Goal: Information Seeking & Learning: Check status

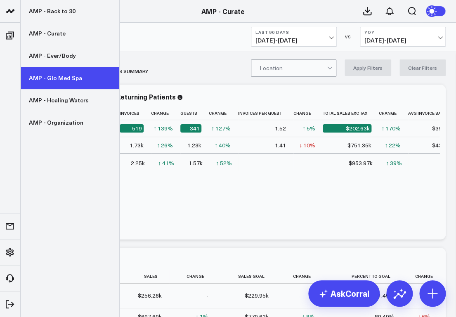
click at [53, 82] on link "AMP - Glo Med Spa" at bounding box center [70, 78] width 99 height 22
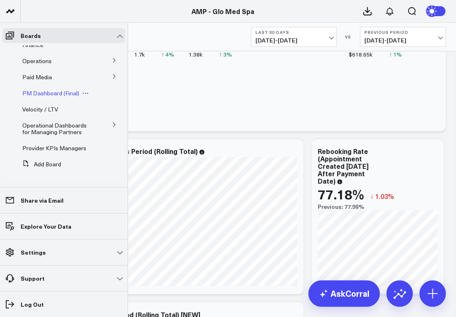
scroll to position [49, 0]
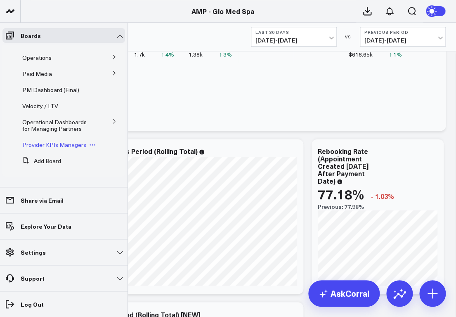
click at [42, 141] on span "Provider KPIs Managers" at bounding box center [54, 145] width 64 height 8
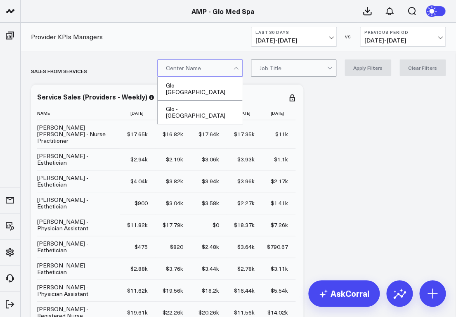
click at [238, 67] on div at bounding box center [235, 69] width 5 height 5
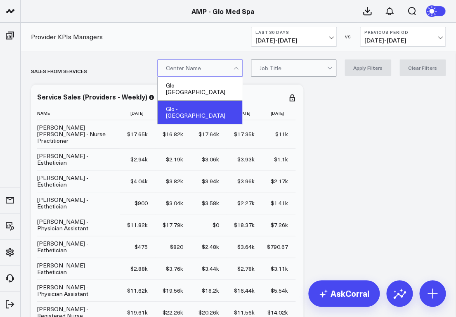
click at [216, 101] on div "Glo - [GEOGRAPHIC_DATA]" at bounding box center [200, 112] width 85 height 23
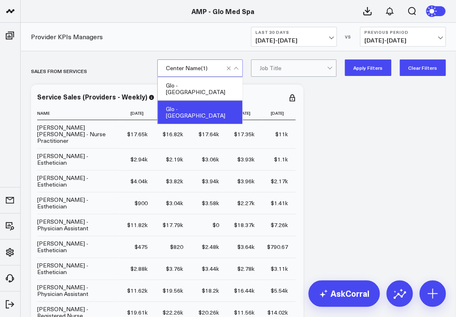
click at [334, 65] on div at bounding box center [330, 68] width 7 height 16
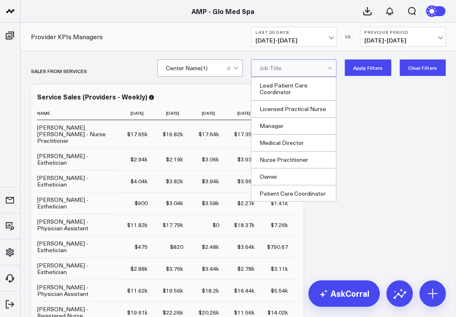
scroll to position [120, 0]
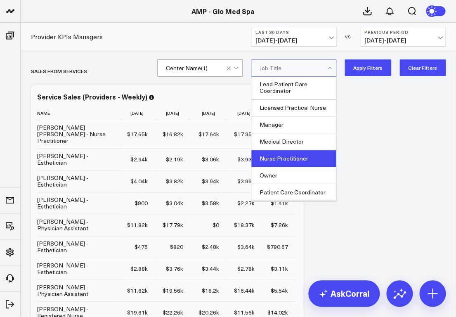
click at [280, 167] on div "Nurse Practitioner" at bounding box center [293, 158] width 85 height 17
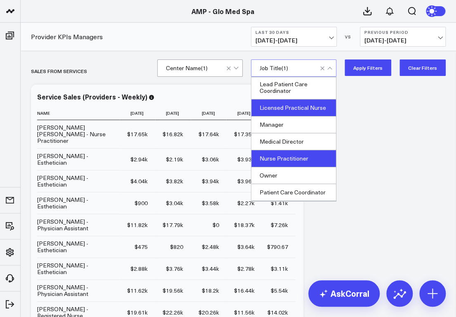
click at [285, 112] on div "Licensed Practical Nurse" at bounding box center [293, 107] width 85 height 17
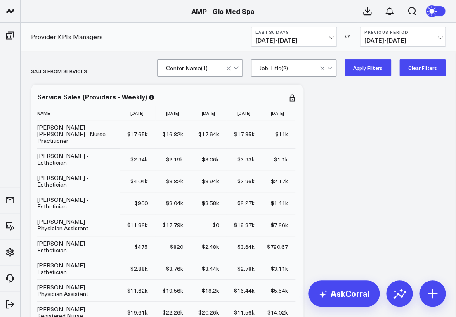
click at [385, 64] on button "Apply Filters" at bounding box center [367, 67] width 47 height 16
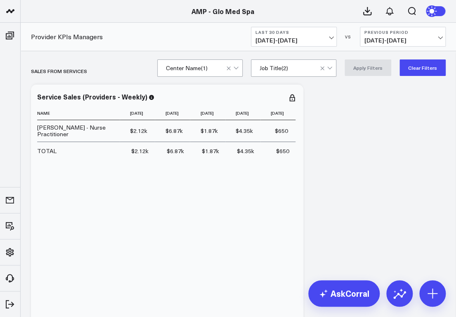
click at [333, 70] on div at bounding box center [327, 68] width 14 height 16
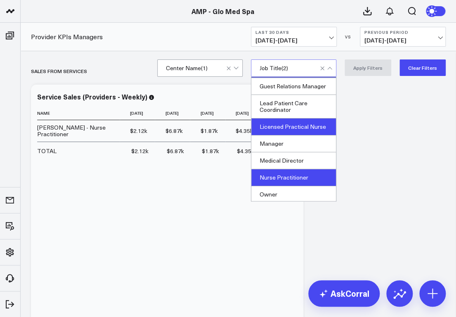
scroll to position [182, 0]
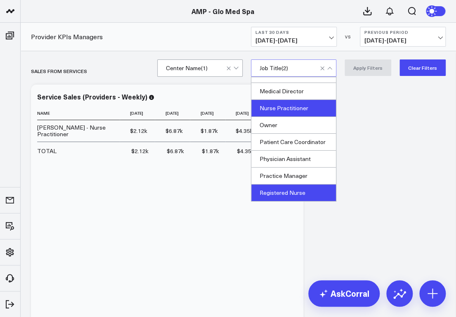
click at [297, 190] on div "Registered Nurse" at bounding box center [293, 192] width 85 height 16
click at [361, 73] on button "Apply Filters" at bounding box center [367, 67] width 47 height 16
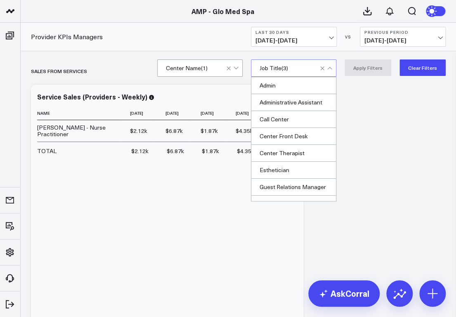
click at [332, 66] on div at bounding box center [327, 68] width 14 height 16
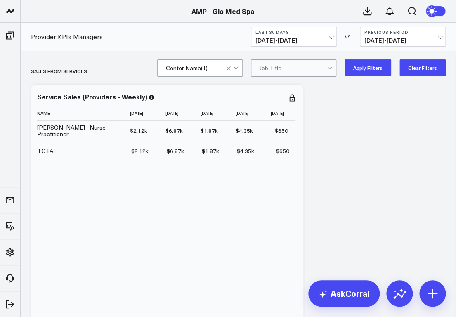
click at [366, 71] on button "Apply Filters" at bounding box center [367, 67] width 47 height 16
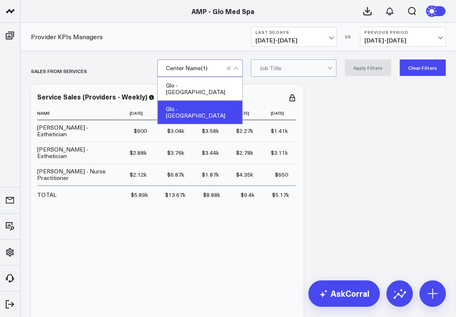
click at [236, 67] on div at bounding box center [233, 68] width 14 height 16
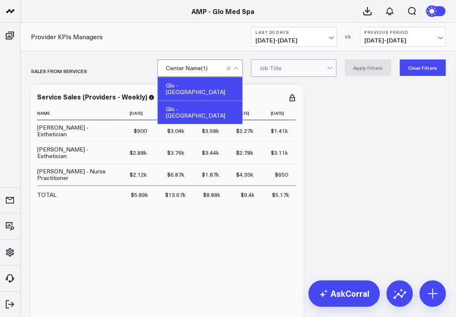
click at [199, 85] on div "Glo - [GEOGRAPHIC_DATA]" at bounding box center [200, 89] width 85 height 24
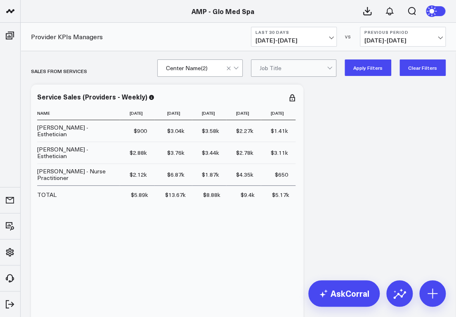
click at [379, 70] on button "Apply Filters" at bounding box center [367, 67] width 47 height 16
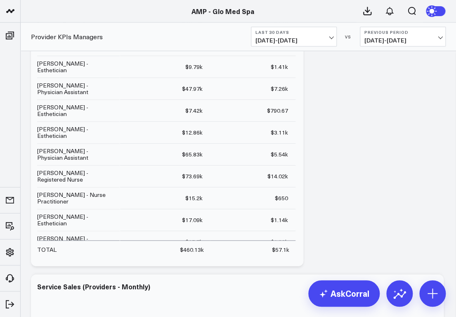
scroll to position [789, 0]
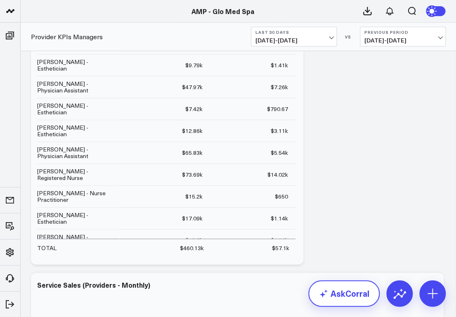
click at [349, 297] on link "AskCorral" at bounding box center [343, 293] width 71 height 26
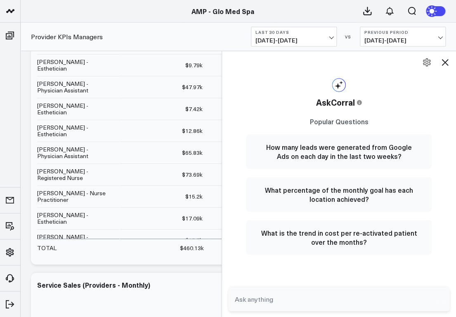
click at [261, 299] on textarea at bounding box center [332, 299] width 199 height 15
click at [335, 32] on button "Last 30 Days [DATE] - [DATE]" at bounding box center [294, 37] width 86 height 20
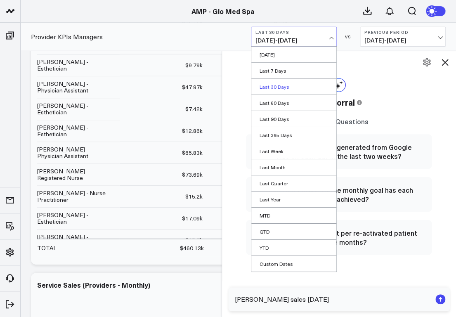
click at [268, 84] on link "Last 30 Days" at bounding box center [293, 87] width 85 height 16
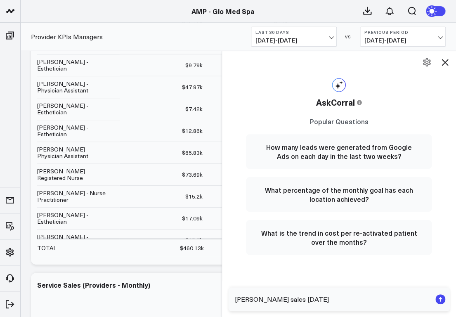
click at [442, 57] on icon at bounding box center [445, 62] width 10 height 10
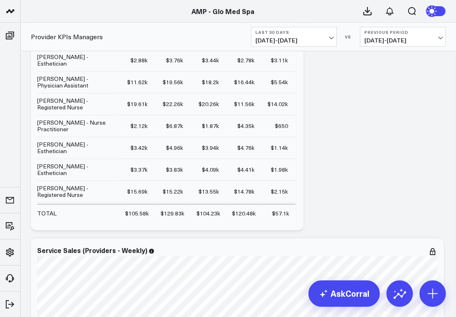
scroll to position [0, 0]
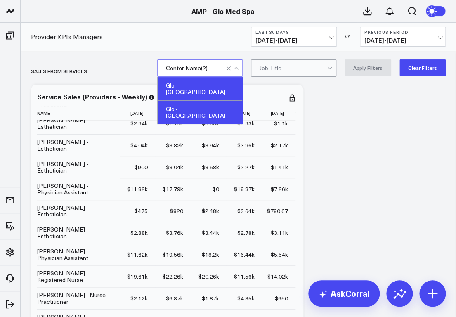
click at [233, 66] on span at bounding box center [233, 68] width 0 height 16
click at [210, 85] on div "Glo - [GEOGRAPHIC_DATA]" at bounding box center [200, 89] width 85 height 24
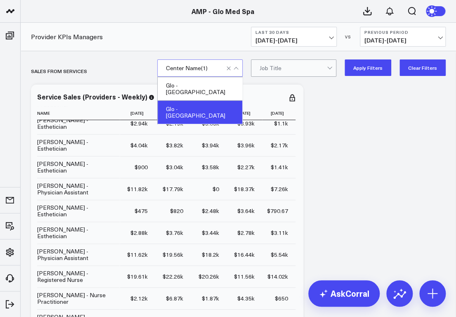
click at [206, 106] on div "Glo - [GEOGRAPHIC_DATA]" at bounding box center [200, 112] width 85 height 23
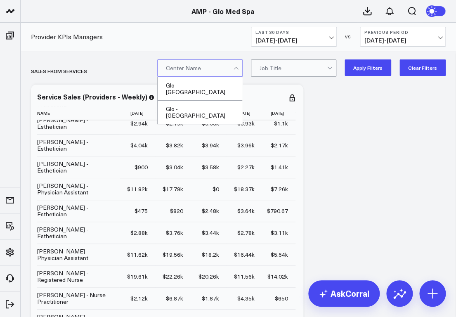
click at [207, 110] on div "Glo - Wilmington Glo - [GEOGRAPHIC_DATA]" at bounding box center [199, 100] width 85 height 47
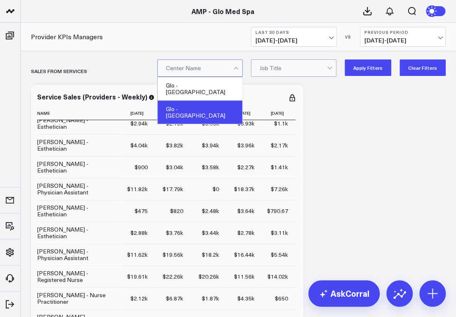
click at [207, 104] on div "Glo - [GEOGRAPHIC_DATA]" at bounding box center [200, 112] width 85 height 23
click at [390, 63] on button "Apply Filters" at bounding box center [367, 67] width 47 height 16
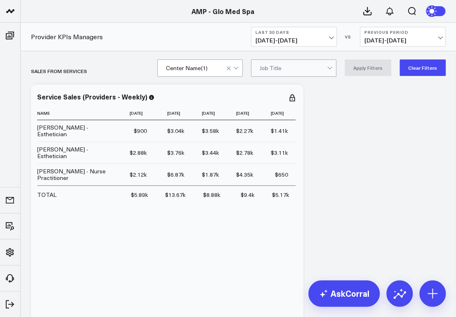
click at [324, 38] on span "[DATE] - [DATE]" at bounding box center [293, 40] width 77 height 7
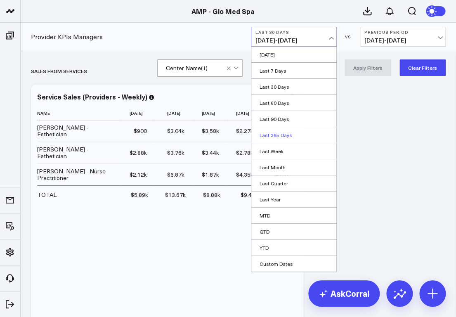
click at [294, 127] on link "Last 365 Days" at bounding box center [293, 135] width 85 height 16
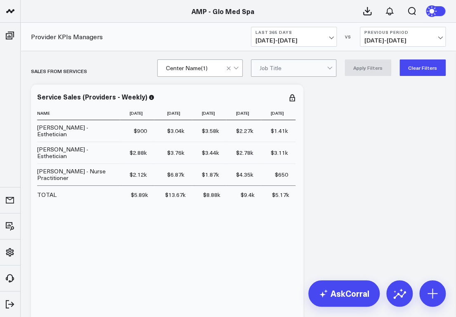
click at [396, 70] on div "option Glo - [GEOGRAPHIC_DATA], selected. Center Name ( 1 ) All selected option…" at bounding box center [301, 67] width 288 height 16
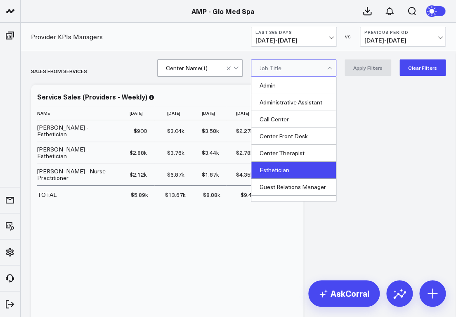
click at [276, 168] on div "Esthetician" at bounding box center [293, 170] width 85 height 17
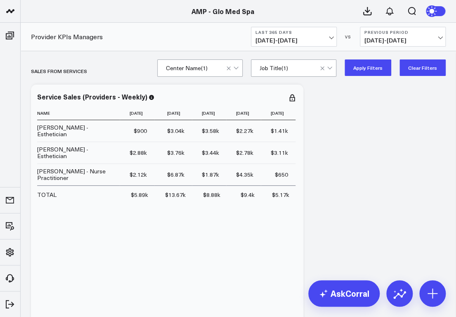
click at [368, 62] on button "Apply Filters" at bounding box center [367, 67] width 47 height 16
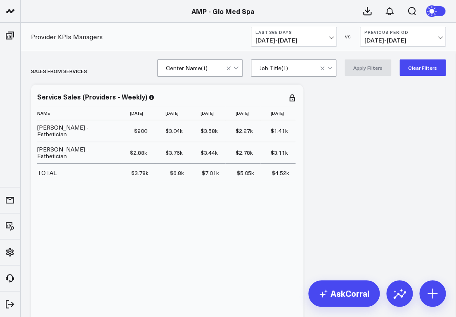
click at [334, 65] on div at bounding box center [327, 68] width 14 height 16
click at [329, 38] on span "[DATE] - [DATE]" at bounding box center [293, 40] width 77 height 7
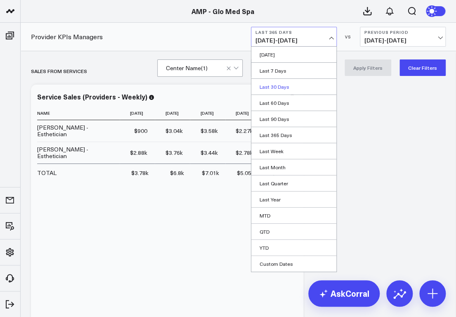
click at [283, 87] on link "Last 30 Days" at bounding box center [293, 87] width 85 height 16
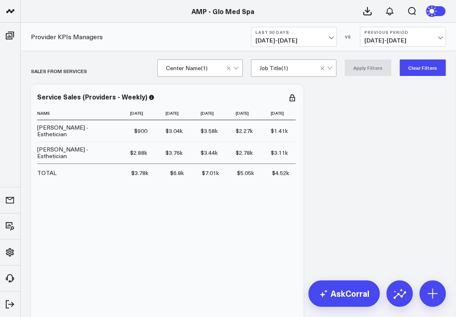
click at [425, 65] on button "Clear Filters" at bounding box center [422, 67] width 46 height 16
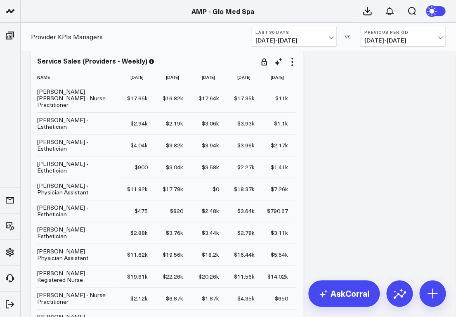
scroll to position [39, 0]
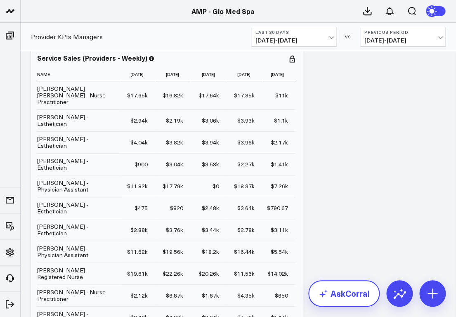
click at [349, 288] on link "AskCorral" at bounding box center [343, 293] width 71 height 26
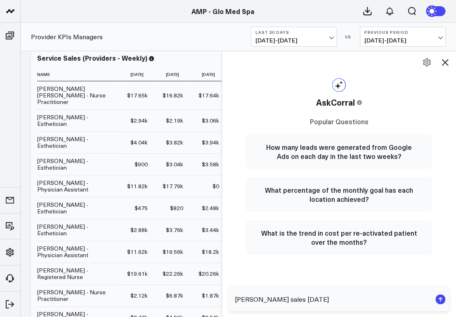
click at [336, 298] on textarea "[PERSON_NAME] sales [DATE]" at bounding box center [332, 299] width 199 height 15
type textarea "[PERSON_NAME] sales this month"
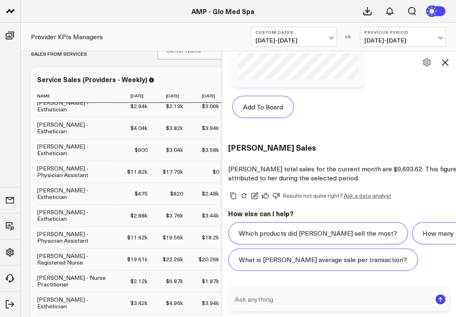
scroll to position [18, 0]
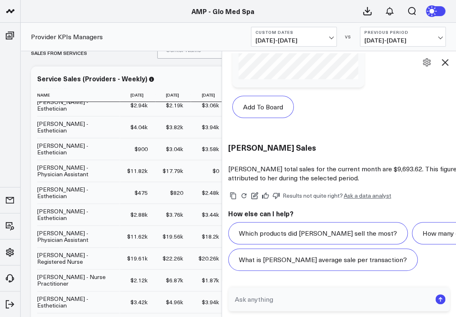
click at [442, 59] on icon at bounding box center [444, 62] width 7 height 7
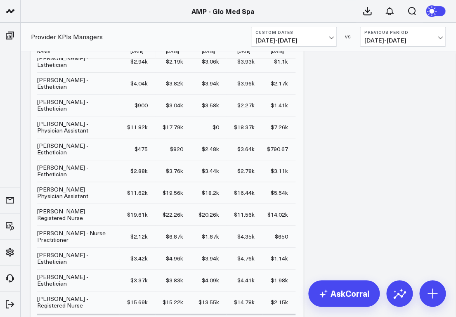
scroll to position [0, 0]
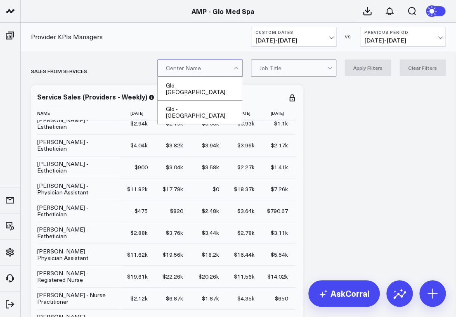
click at [240, 69] on div at bounding box center [236, 68] width 7 height 16
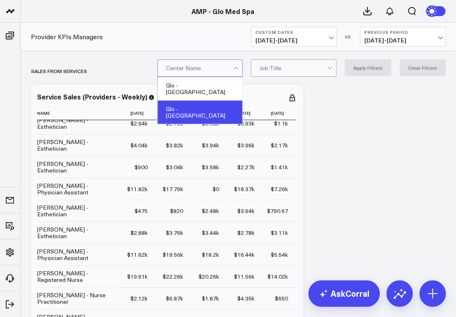
click at [221, 101] on div "Glo - [GEOGRAPHIC_DATA]" at bounding box center [200, 112] width 85 height 23
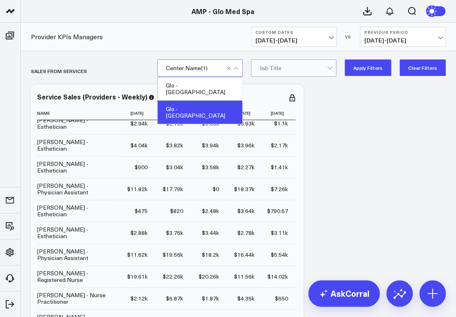
click at [330, 69] on div at bounding box center [330, 68] width 7 height 16
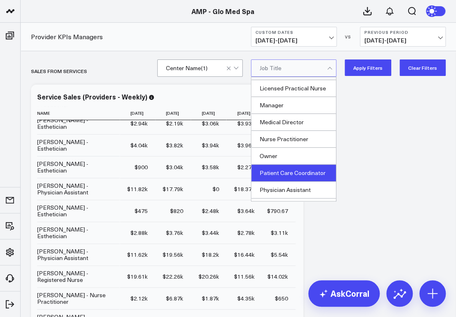
scroll to position [140, 0]
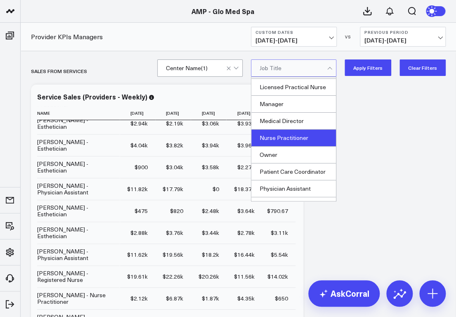
click at [288, 146] on div "Nurse Practitioner" at bounding box center [293, 138] width 85 height 17
click at [287, 146] on div "Nurse Practitioner" at bounding box center [293, 138] width 85 height 17
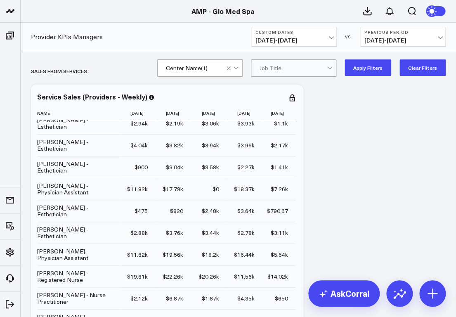
click at [365, 67] on button "Apply Filters" at bounding box center [367, 67] width 47 height 16
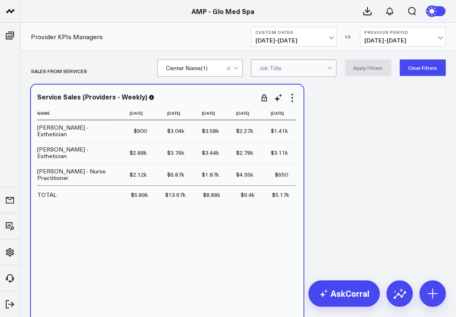
click at [55, 170] on td "[PERSON_NAME] - Nurse Practitioner" at bounding box center [78, 174] width 82 height 22
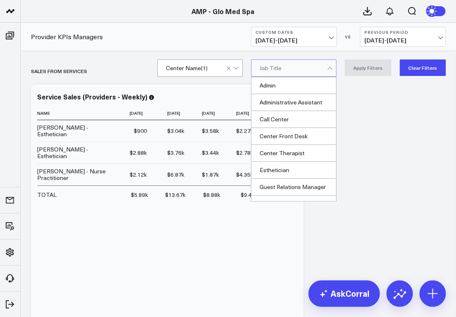
click at [331, 67] on div at bounding box center [329, 69] width 5 height 5
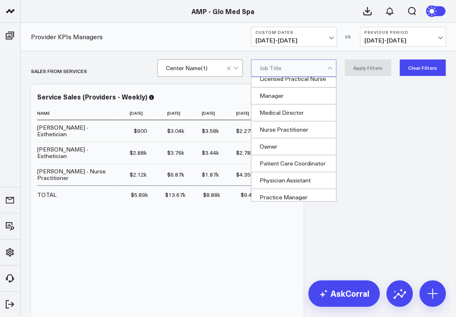
scroll to position [149, 0]
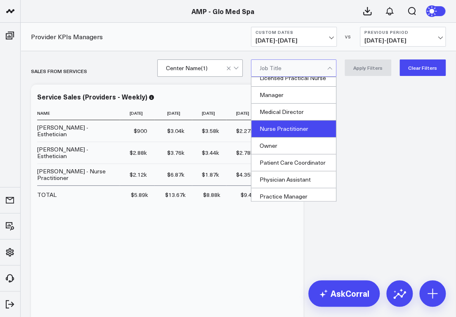
click at [299, 137] on div "Nurse Practitioner" at bounding box center [293, 128] width 85 height 17
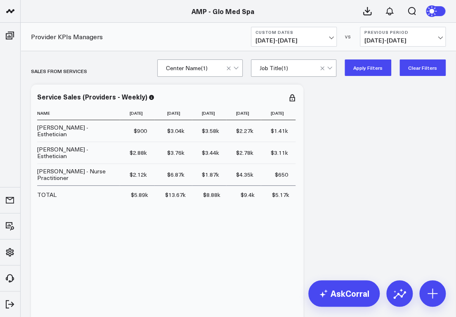
click at [370, 62] on button "Apply Filters" at bounding box center [367, 67] width 47 height 16
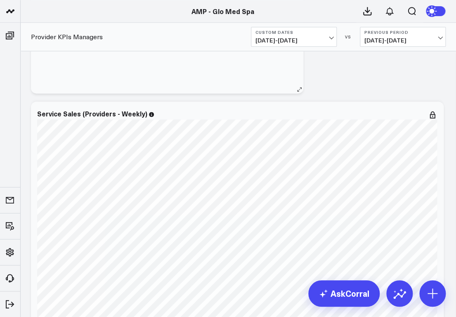
scroll to position [310, 0]
click at [328, 38] on span "[DATE] - [DATE]" at bounding box center [293, 40] width 77 height 7
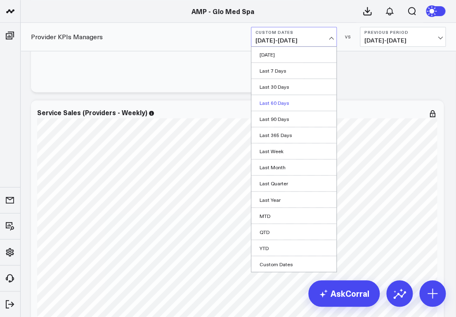
click at [273, 99] on link "Last 60 Days" at bounding box center [293, 103] width 85 height 16
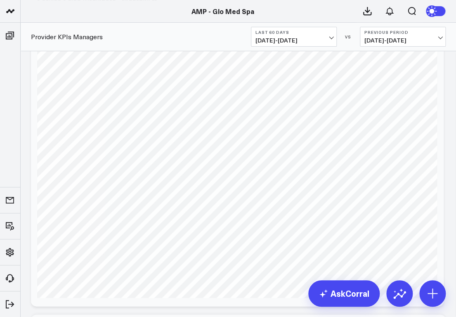
scroll to position [1082, 0]
